Goal: Check status: Check status

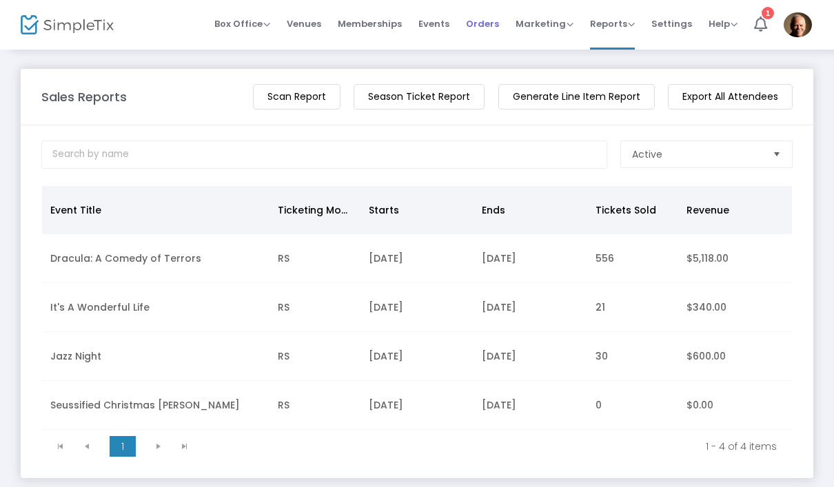
click at [481, 26] on span "Orders" at bounding box center [482, 23] width 33 height 35
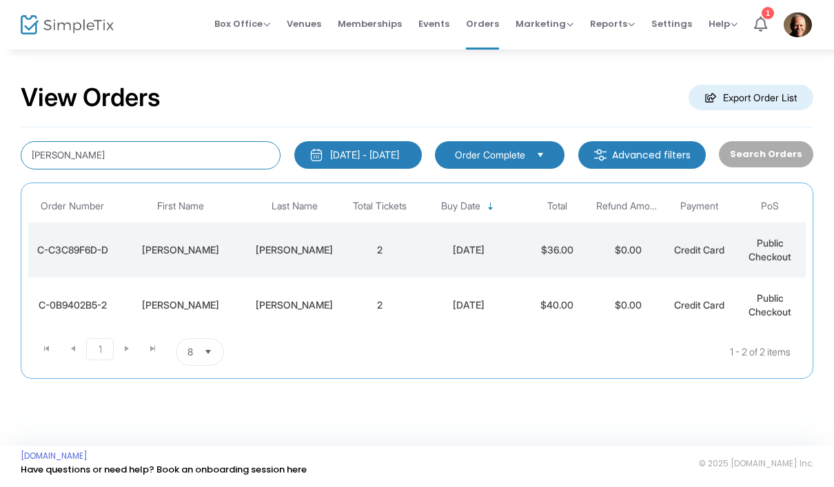
click at [140, 150] on input "[PERSON_NAME]" at bounding box center [151, 155] width 260 height 28
type input "F"
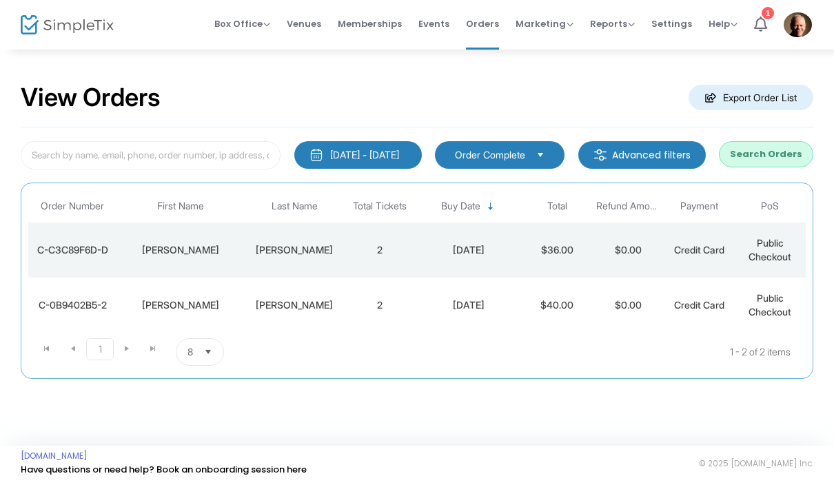
click at [789, 158] on button "Search Orders" at bounding box center [766, 154] width 94 height 26
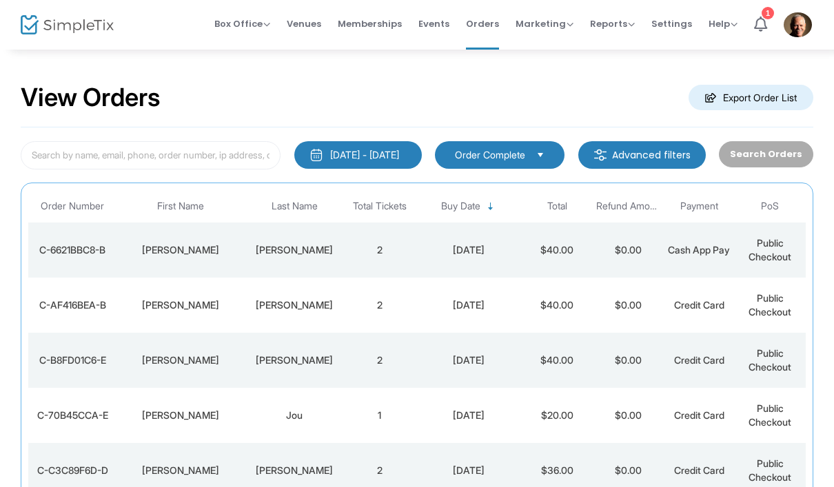
click at [90, 253] on div "C-6621BBC8-B" at bounding box center [73, 250] width 82 height 14
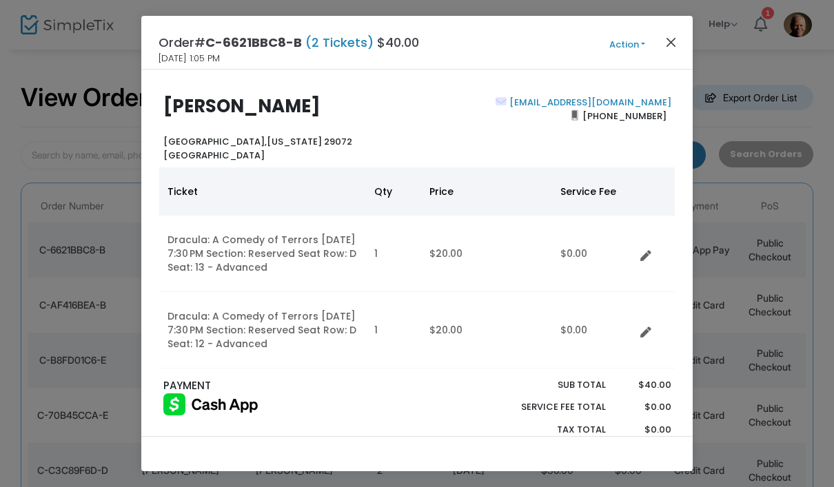
click at [671, 43] on button "Close" at bounding box center [672, 42] width 18 height 18
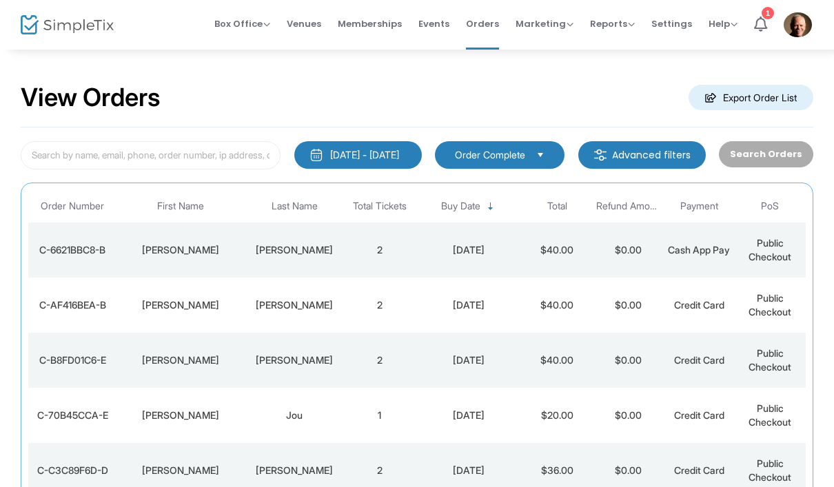
click at [63, 309] on div "C-AF416BEA-B" at bounding box center [73, 306] width 82 height 14
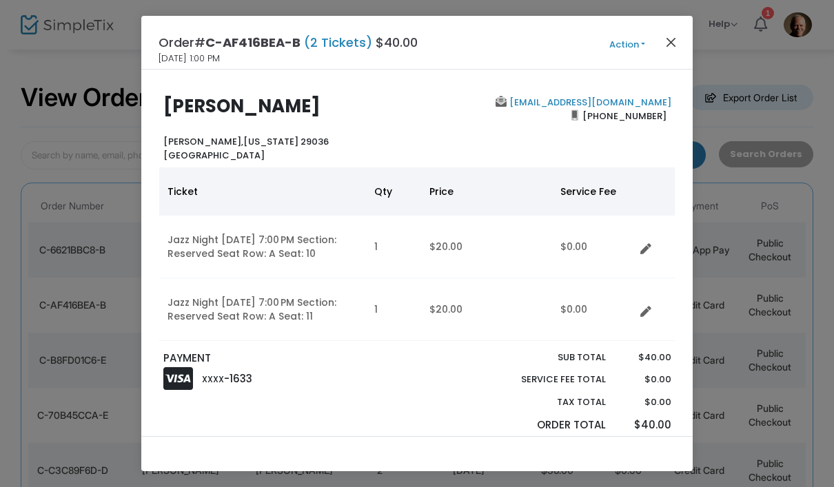
click at [674, 47] on button "Close" at bounding box center [672, 42] width 18 height 18
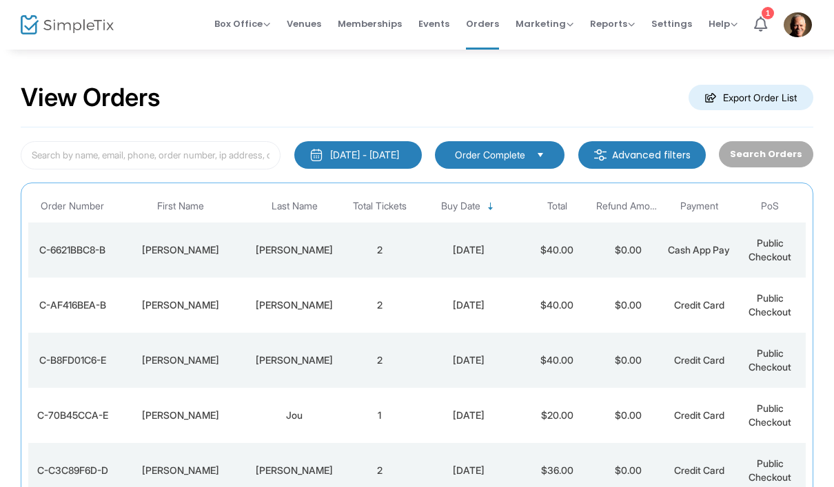
click at [150, 358] on div "[PERSON_NAME]" at bounding box center [181, 361] width 121 height 14
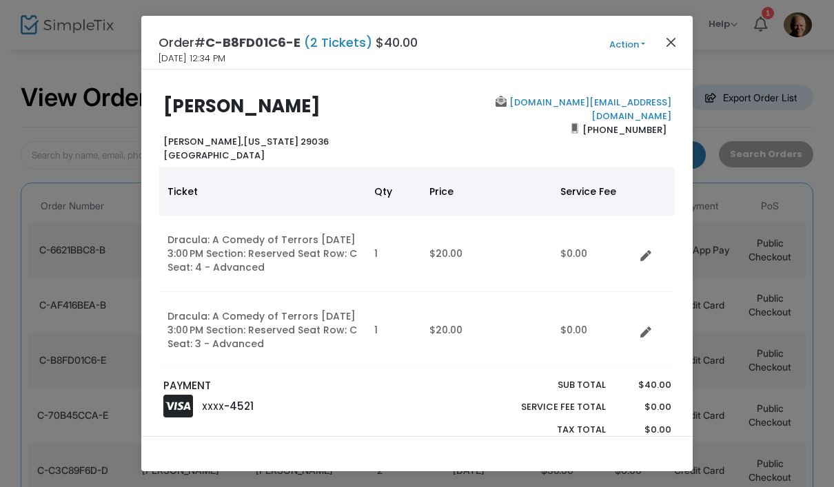
click at [678, 46] on button "Close" at bounding box center [672, 42] width 18 height 18
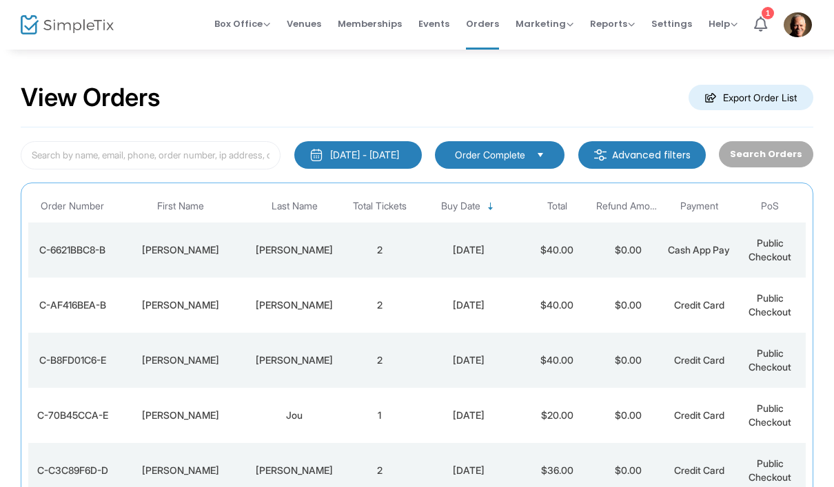
click at [102, 257] on td "C-6621BBC8-B" at bounding box center [72, 250] width 89 height 55
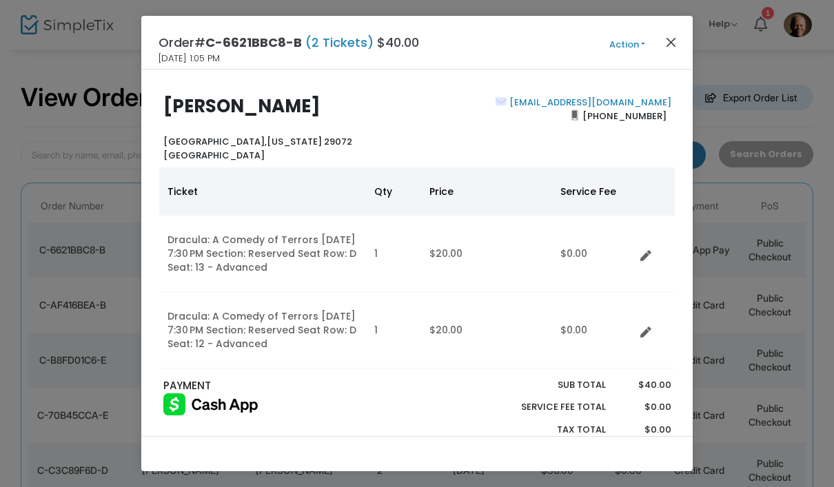
click at [674, 36] on button "Close" at bounding box center [672, 42] width 18 height 18
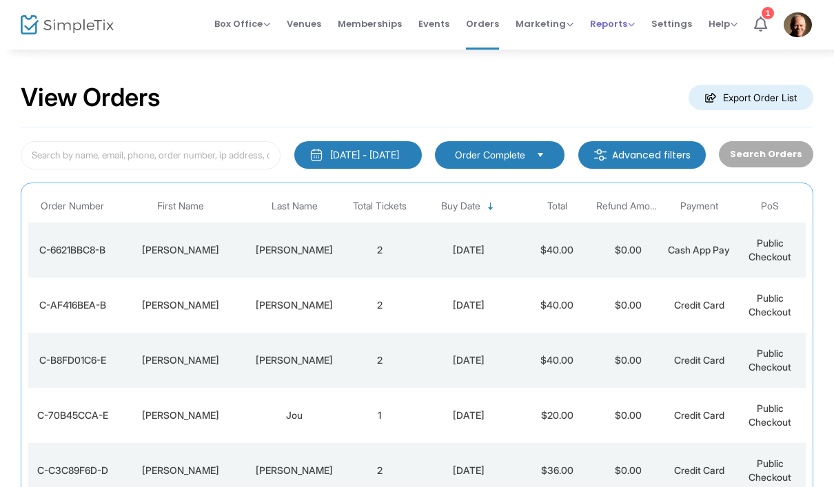
click at [612, 26] on span "Reports" at bounding box center [612, 23] width 45 height 13
click at [641, 73] on li "Sales Reports" at bounding box center [635, 73] width 90 height 27
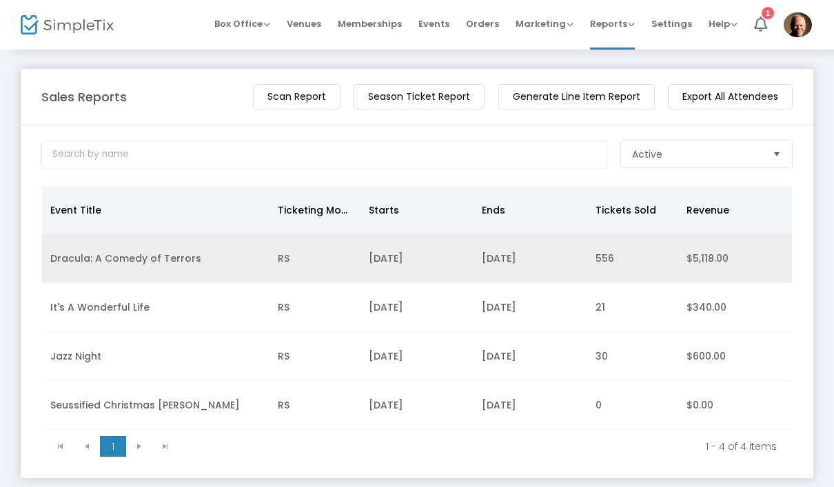
click at [154, 266] on td "Dracula: A Comedy of Terrors" at bounding box center [156, 258] width 228 height 49
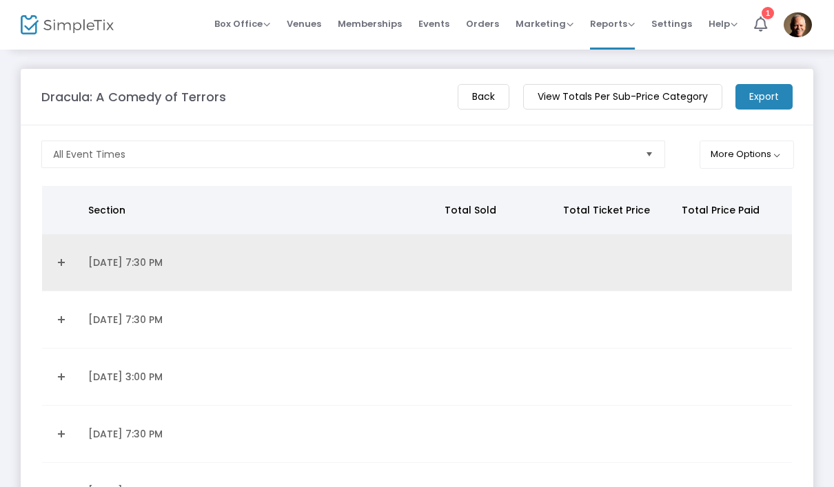
click at [57, 272] on link "Expand Details" at bounding box center [60, 263] width 21 height 22
